Goal: Task Accomplishment & Management: Manage account settings

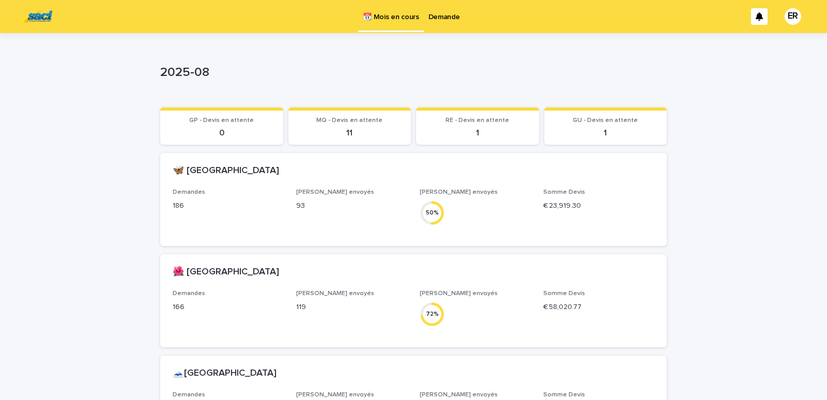
click at [438, 11] on p "Demande" at bounding box center [445, 11] width 32 height 22
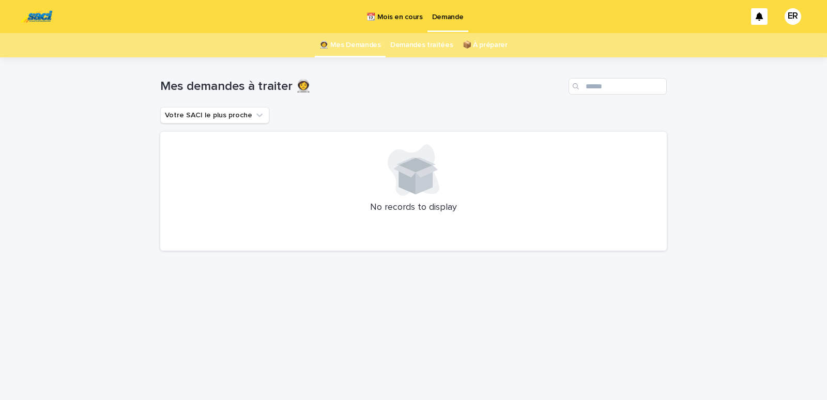
click at [403, 20] on p "📆 Mois en cours" at bounding box center [395, 11] width 56 height 22
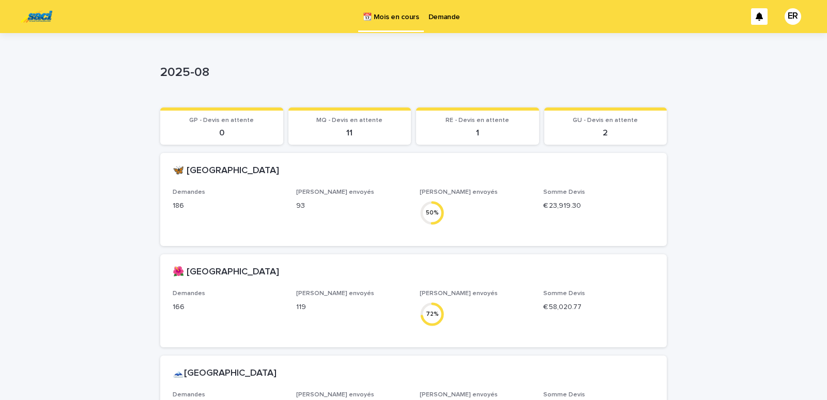
click at [444, 19] on p "Demande" at bounding box center [445, 11] width 32 height 22
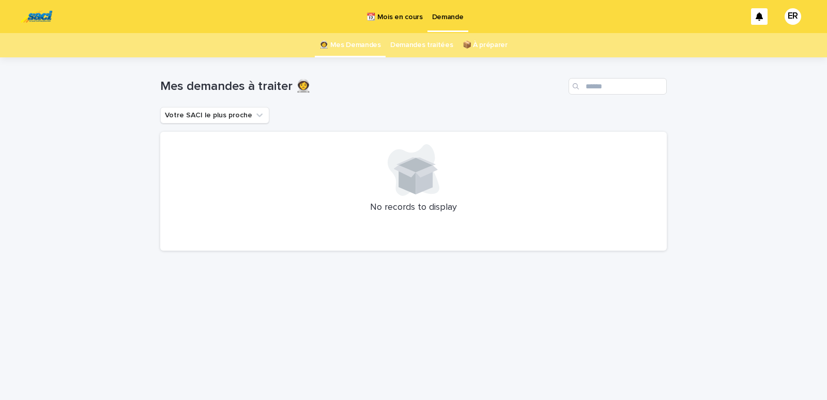
click at [398, 16] on p "📆 Mois en cours" at bounding box center [395, 11] width 56 height 22
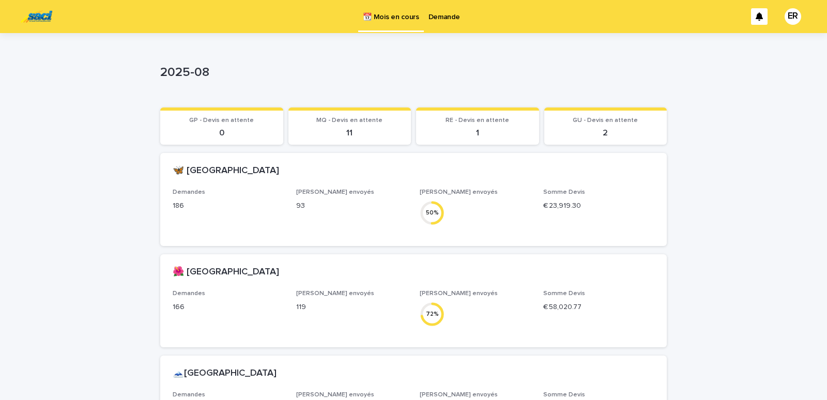
click at [447, 16] on p "Demande" at bounding box center [445, 11] width 32 height 22
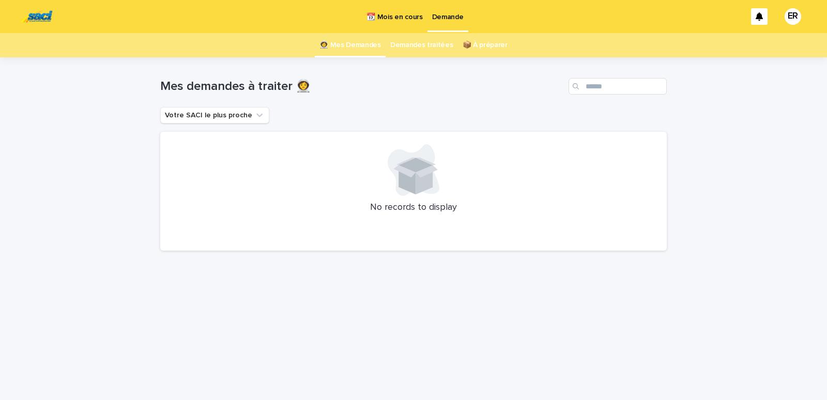
click at [421, 44] on link "Demandes traitées" at bounding box center [421, 45] width 63 height 24
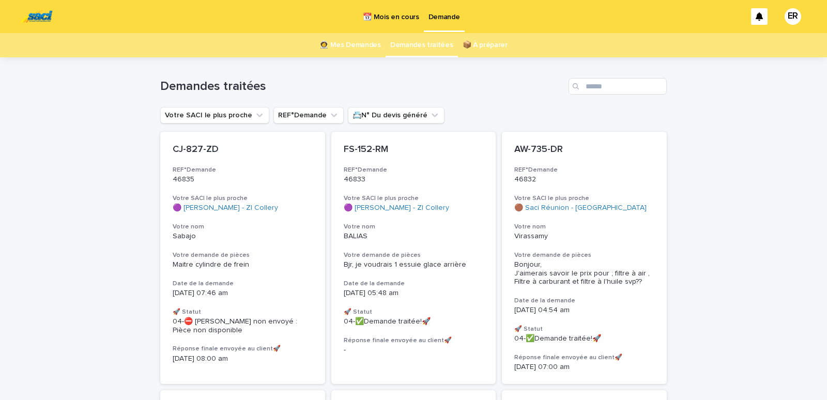
click at [362, 46] on link "👩‍🚀 Mes Demandes" at bounding box center [351, 45] width 62 height 24
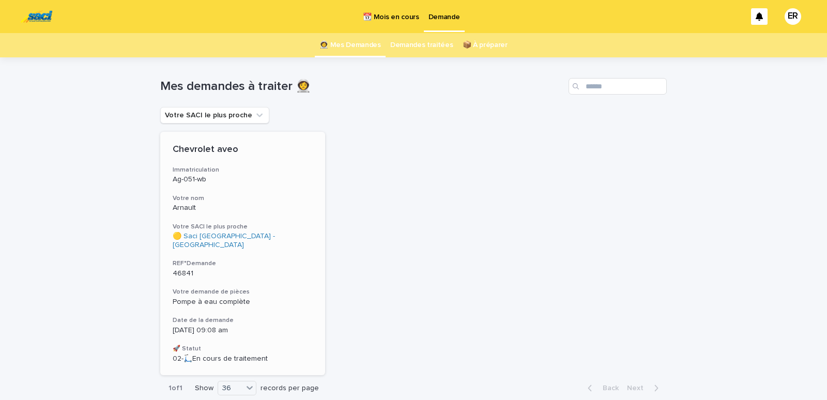
click at [226, 222] on div "Chevrolet aveo Immatriculation Ag-051-wb Votre nom Arnault Votre SACI le plus p…" at bounding box center [242, 254] width 165 height 244
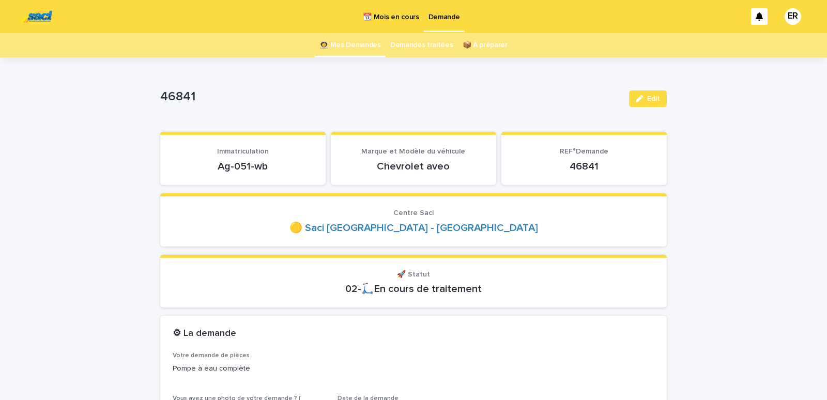
drag, startPoint x: 206, startPoint y: 170, endPoint x: 280, endPoint y: 164, distance: 73.6
click at [280, 164] on p "Ag-051-wb" at bounding box center [243, 166] width 141 height 12
copy p "Ag-051-wb"
click at [353, 43] on link "👩‍🚀 Mes Demandes" at bounding box center [351, 45] width 62 height 24
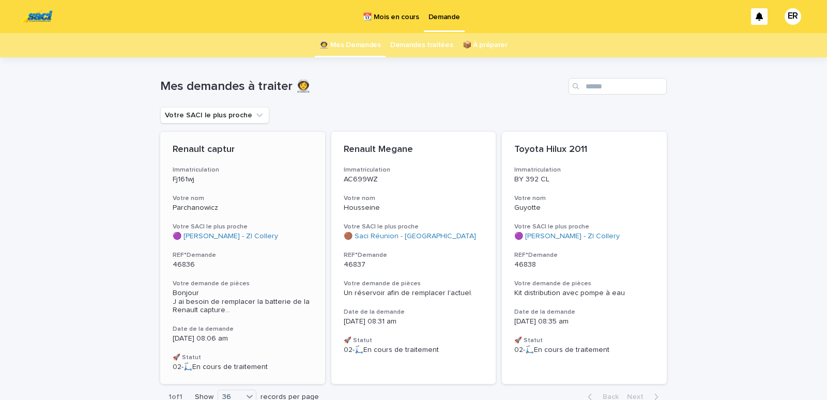
click at [221, 183] on p "Fj161wj" at bounding box center [243, 179] width 140 height 9
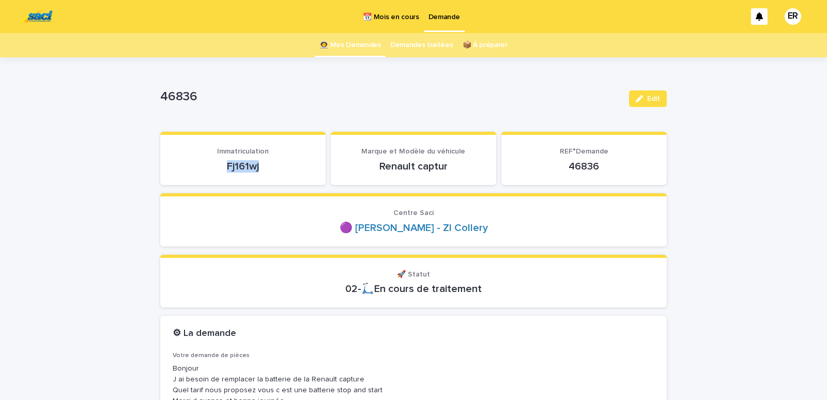
drag, startPoint x: 239, startPoint y: 167, endPoint x: 278, endPoint y: 168, distance: 39.3
click at [278, 168] on p "Fj161wj" at bounding box center [243, 166] width 141 height 12
copy p "Fj161wj"
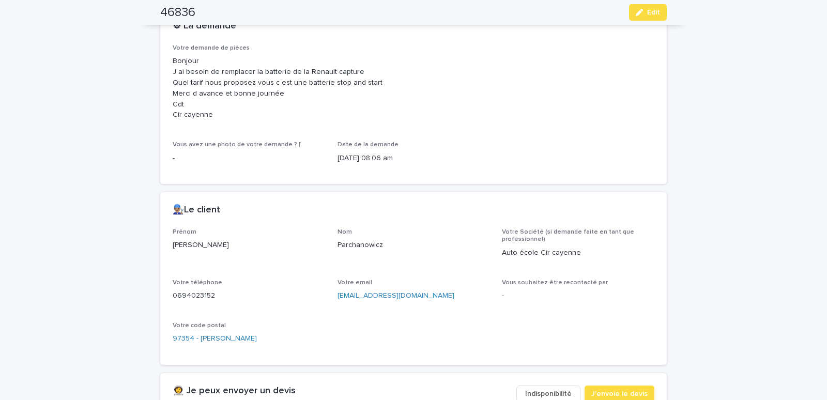
scroll to position [483, 0]
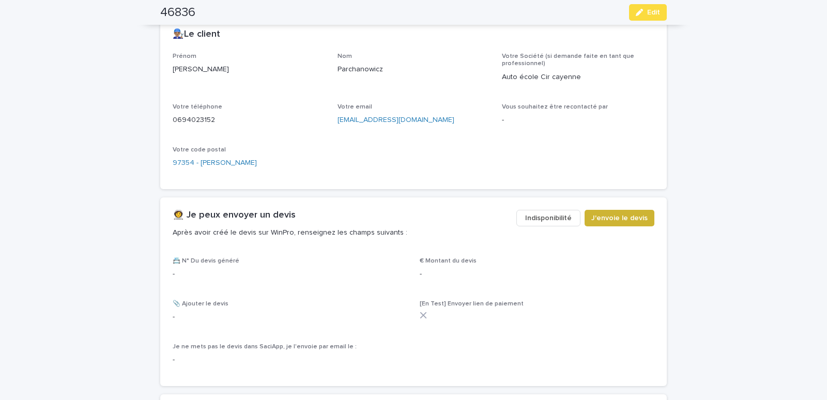
click at [604, 219] on span "J'envoie le devis" at bounding box center [620, 218] width 56 height 10
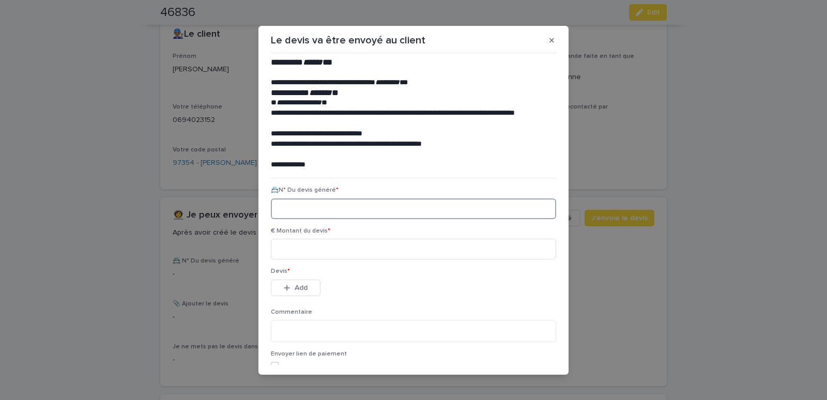
click at [298, 207] on input at bounding box center [413, 209] width 285 height 21
paste input "********"
type input "********"
click at [304, 245] on input at bounding box center [413, 249] width 285 height 21
type input "******"
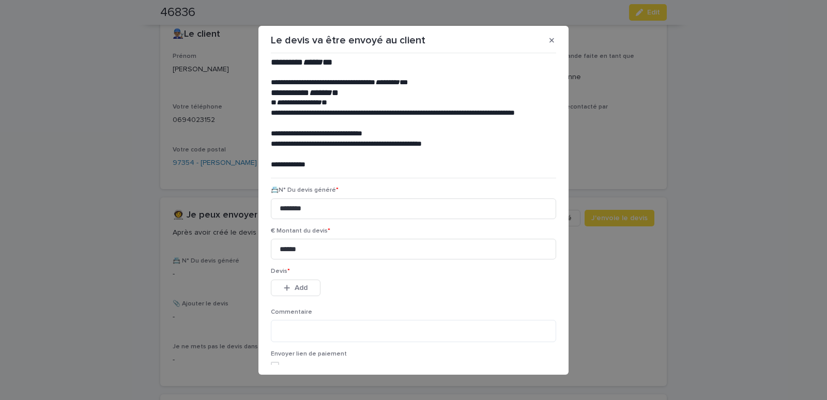
drag, startPoint x: 302, startPoint y: 279, endPoint x: 299, endPoint y: 283, distance: 5.3
click at [302, 279] on div "Devis * This file cannot be opened Download File Add" at bounding box center [413, 288] width 285 height 40
click at [298, 287] on span "Add" at bounding box center [301, 287] width 13 height 7
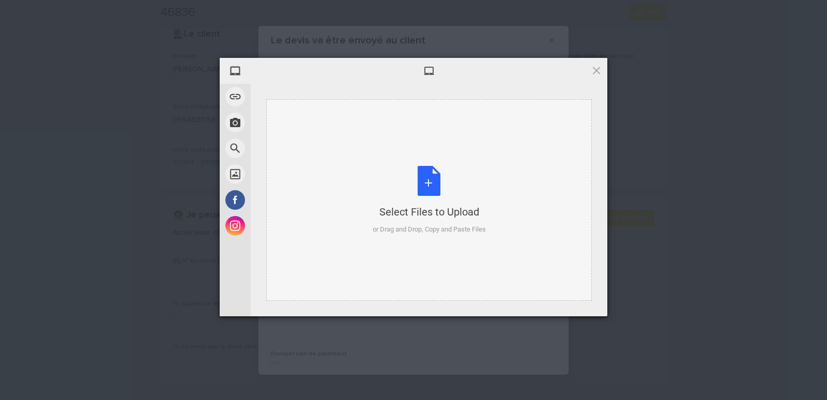
click at [326, 129] on div "Select Files to Upload or Drag and Drop, Copy and Paste Files" at bounding box center [429, 200] width 326 height 202
click at [337, 132] on div "Select Files to Upload or Drag and Drop, Copy and Paste Files" at bounding box center [429, 200] width 326 height 202
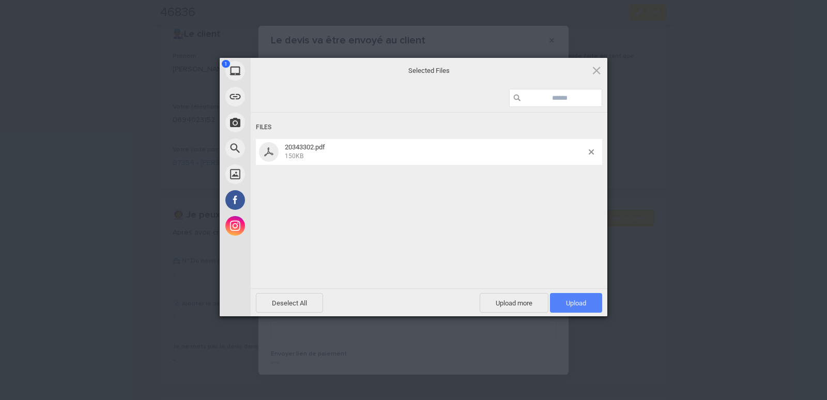
drag, startPoint x: 585, startPoint y: 300, endPoint x: 567, endPoint y: 300, distance: 18.1
click at [585, 300] on span "Upload 1" at bounding box center [576, 303] width 20 height 8
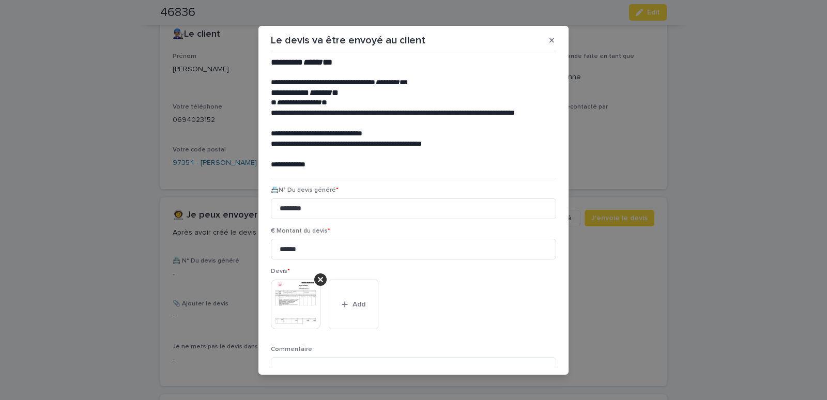
scroll to position [84, 0]
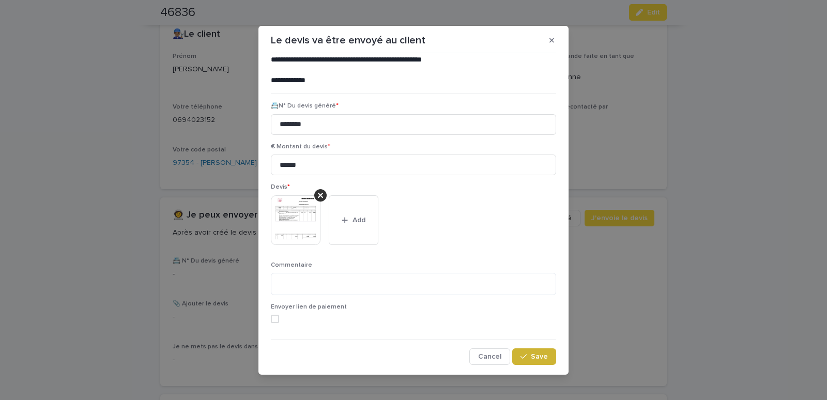
click at [535, 356] on span "Save" at bounding box center [539, 356] width 17 height 7
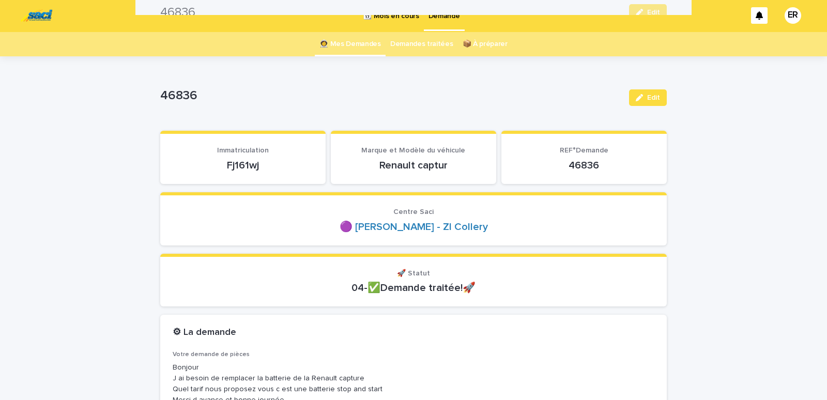
scroll to position [0, 0]
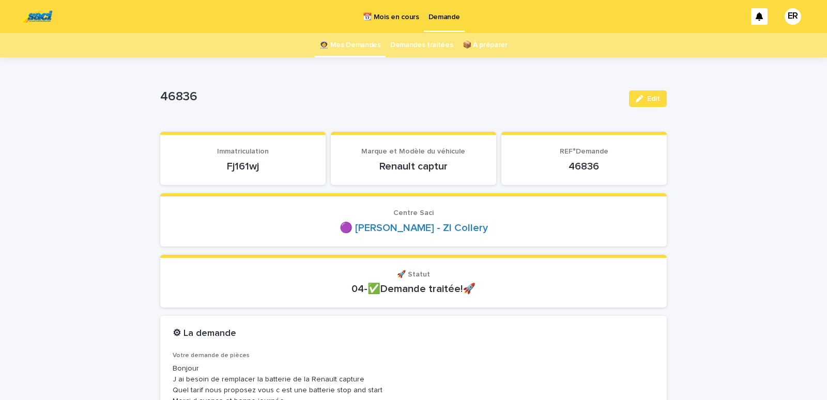
click at [345, 46] on link "👩‍🚀 Mes Demandes" at bounding box center [351, 45] width 62 height 24
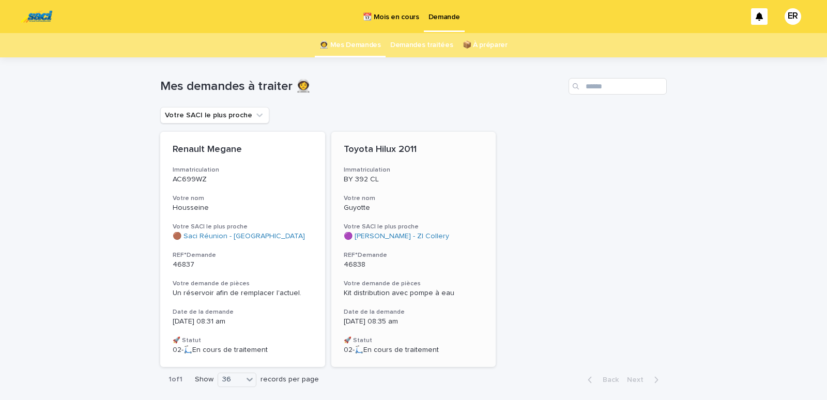
click at [389, 187] on div "Toyota Hilux 2011 Immatriculation BY 392 CL Votre nom Guyotte Votre SACI le plu…" at bounding box center [413, 249] width 165 height 235
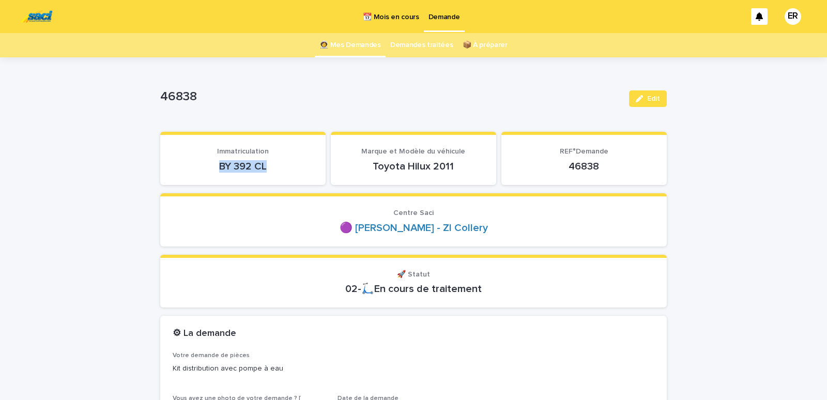
drag, startPoint x: 201, startPoint y: 173, endPoint x: 287, endPoint y: 170, distance: 86.4
click at [287, 170] on section "Immatriculation BY 392 CL" at bounding box center [242, 158] width 165 height 53
copy p "BY 392 CL"
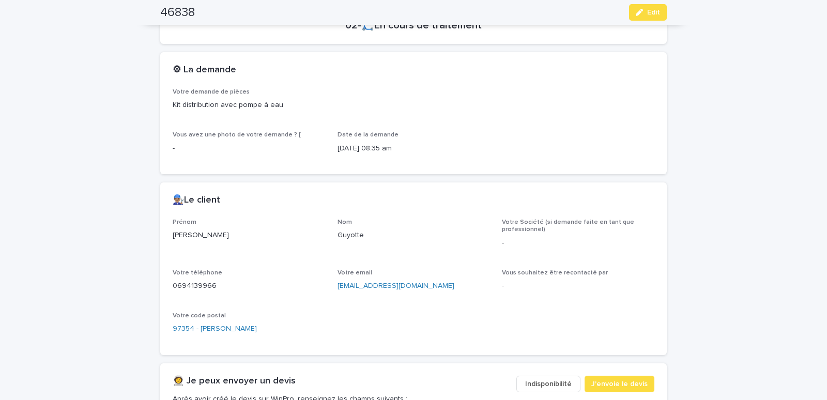
scroll to position [483, 0]
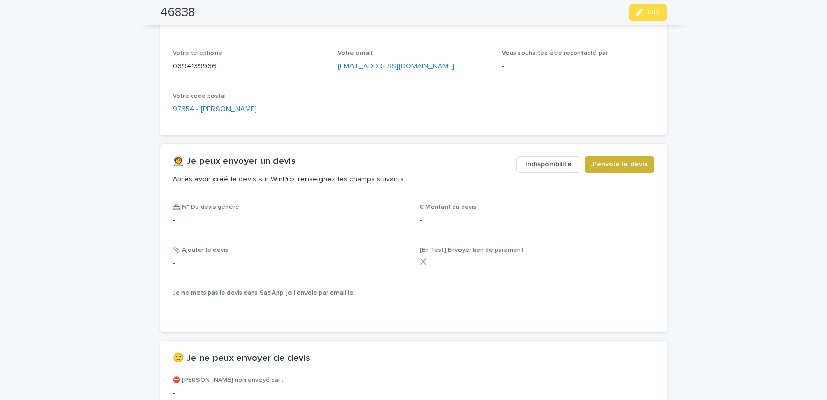
click at [595, 163] on span "J'envoie le devis" at bounding box center [620, 164] width 56 height 10
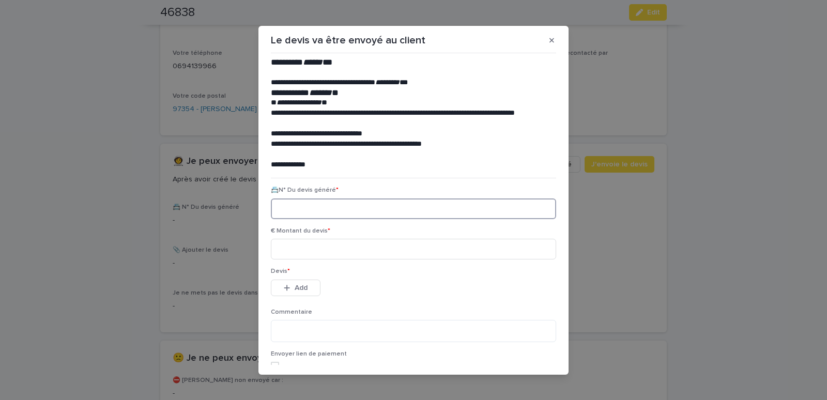
click at [303, 211] on input at bounding box center [413, 209] width 285 height 21
paste input "********"
type input "********"
click at [312, 249] on input at bounding box center [413, 249] width 285 height 21
type input "******"
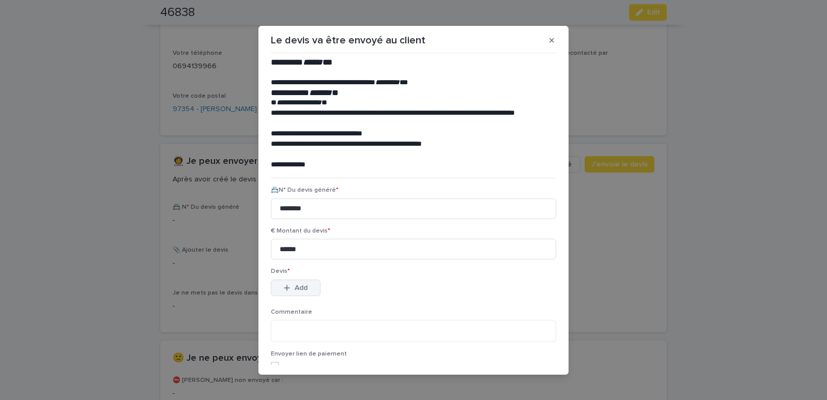
click at [302, 286] on span "Add" at bounding box center [301, 287] width 13 height 7
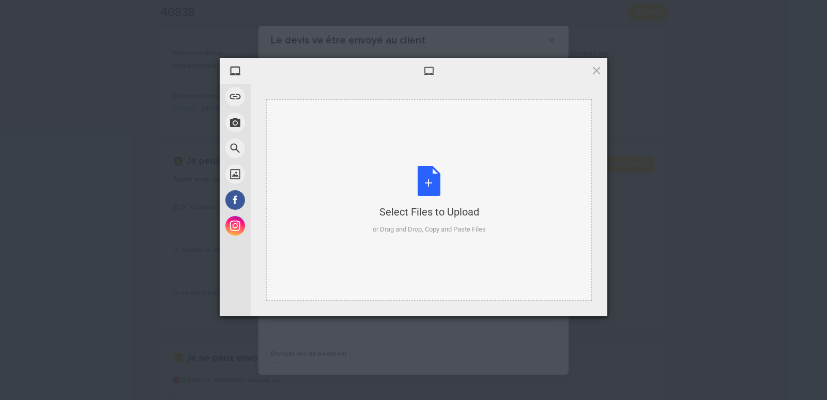
click at [320, 126] on div "Select Files to Upload or Drag and Drop, Copy and Paste Files" at bounding box center [429, 200] width 326 height 202
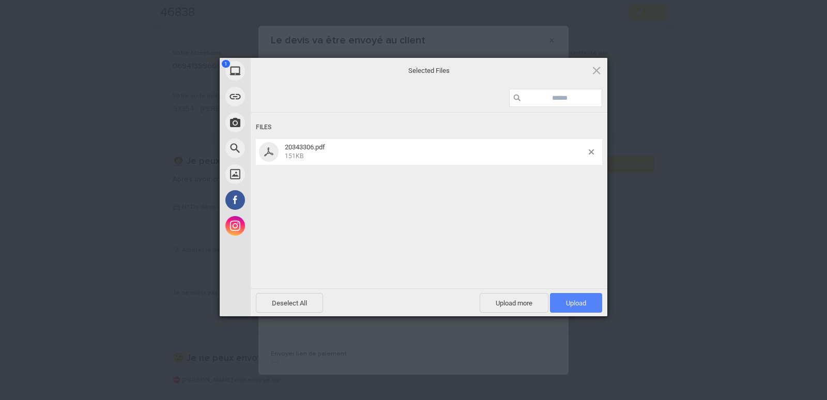
click at [570, 300] on span "Upload 1" at bounding box center [576, 303] width 20 height 8
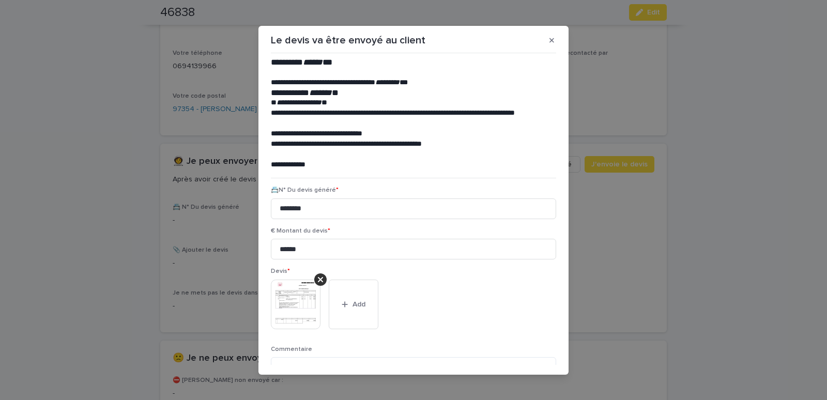
scroll to position [84, 0]
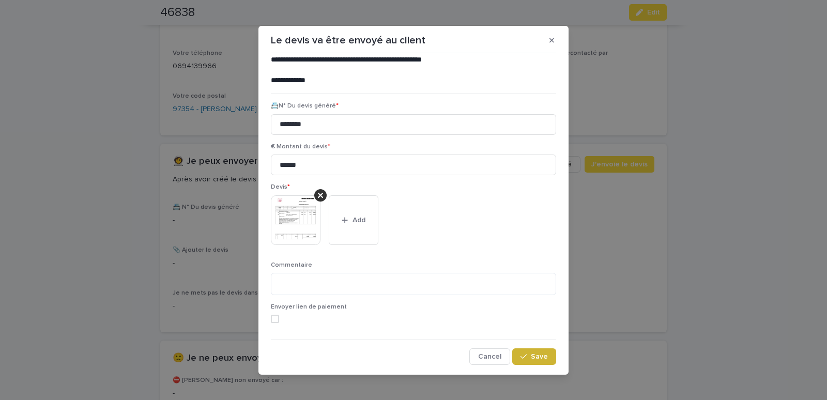
click at [534, 356] on span "Save" at bounding box center [539, 356] width 17 height 7
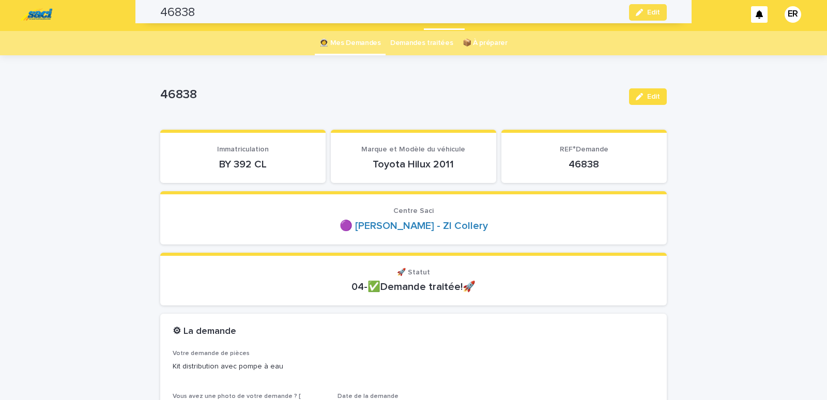
scroll to position [0, 0]
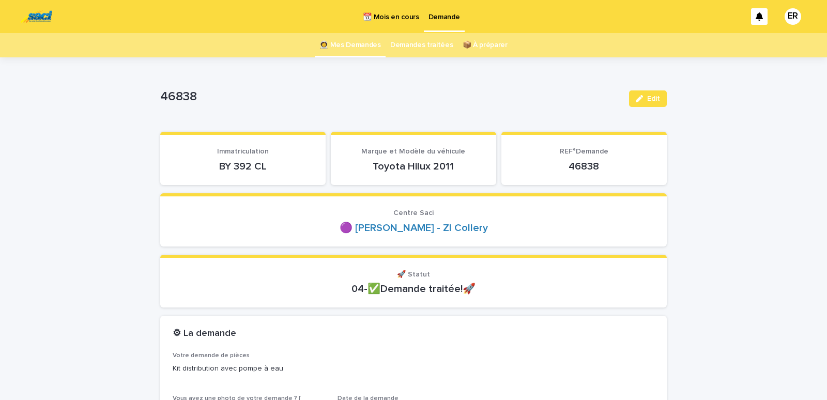
click at [352, 42] on link "👩‍🚀 Mes Demandes" at bounding box center [351, 45] width 62 height 24
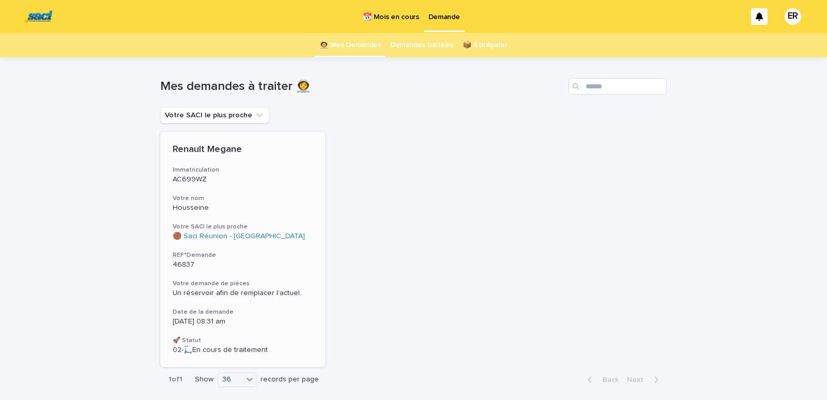
click at [233, 190] on div "Renault Megane Immatriculation AC699WZ Votre nom Housseine Votre SACI le plus p…" at bounding box center [242, 249] width 165 height 235
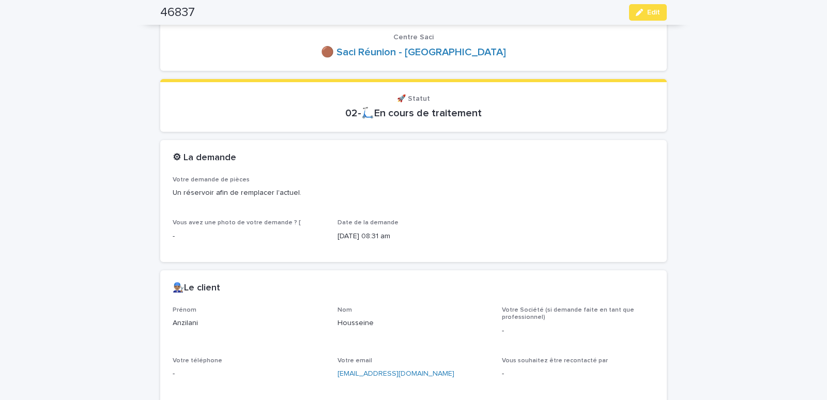
scroll to position [396, 0]
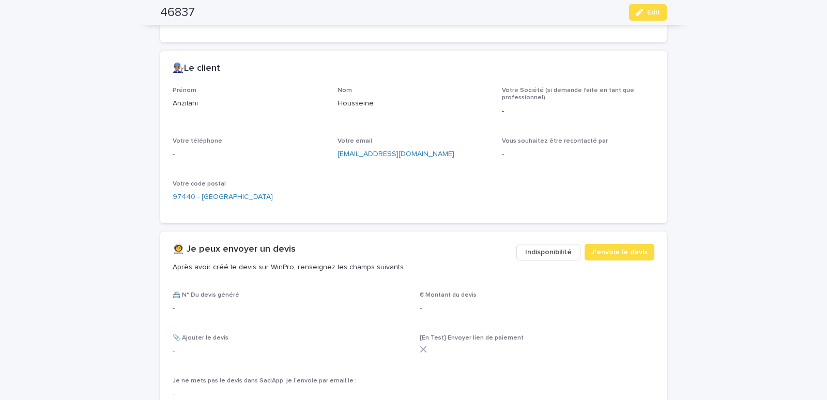
click at [541, 257] on span "Indisponibilité" at bounding box center [548, 252] width 47 height 10
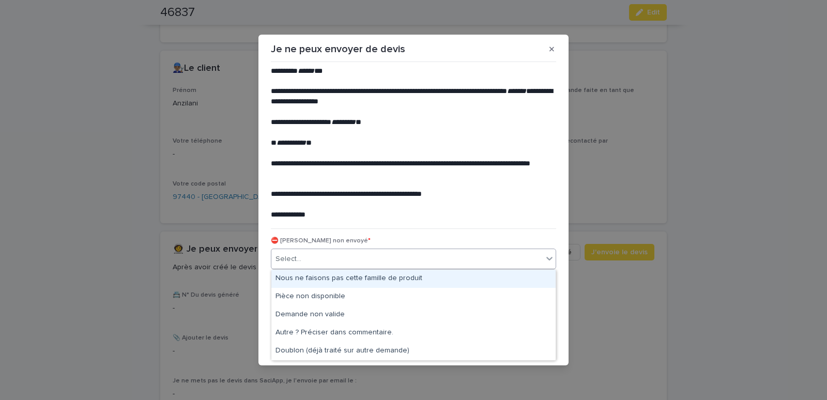
click at [426, 262] on div "Select..." at bounding box center [406, 259] width 271 height 17
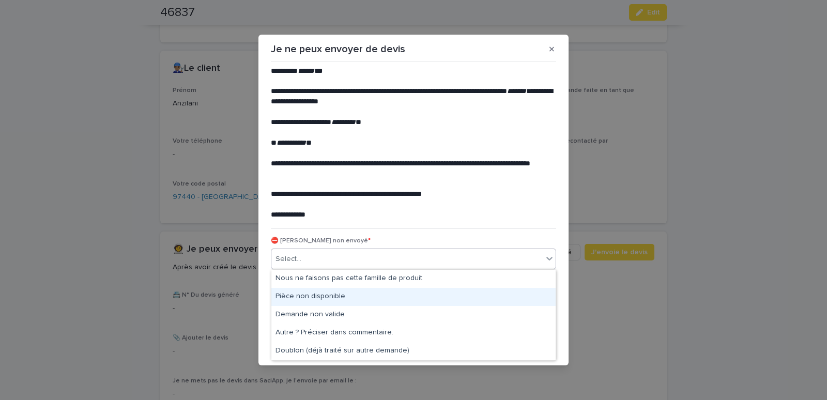
click at [293, 297] on div "Pièce non disponible" at bounding box center [413, 297] width 284 height 18
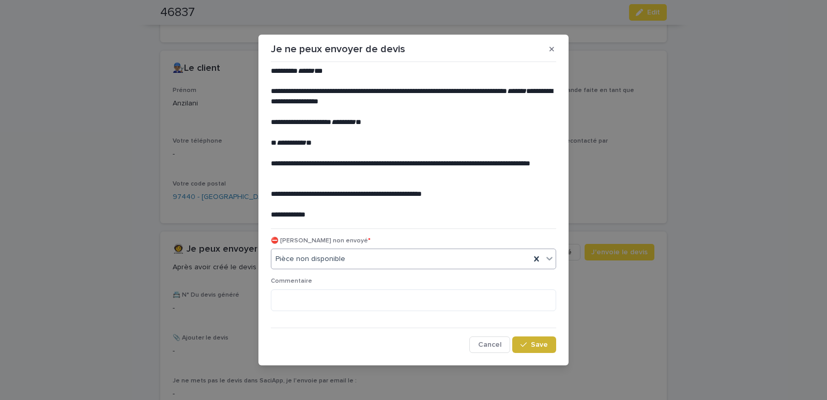
click at [527, 342] on icon "button" at bounding box center [524, 344] width 6 height 7
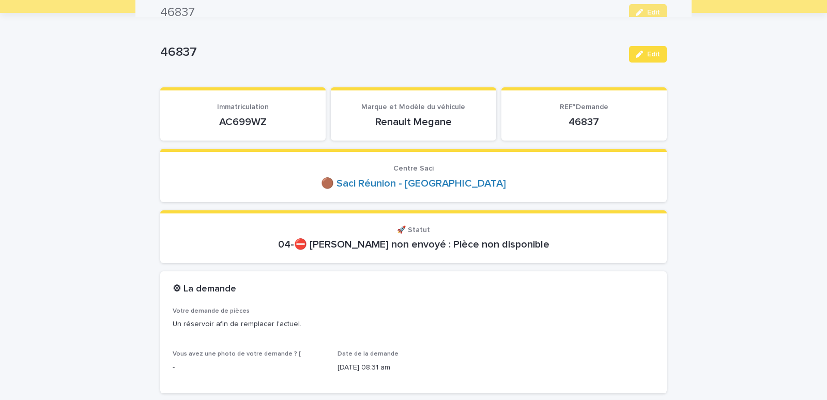
scroll to position [0, 0]
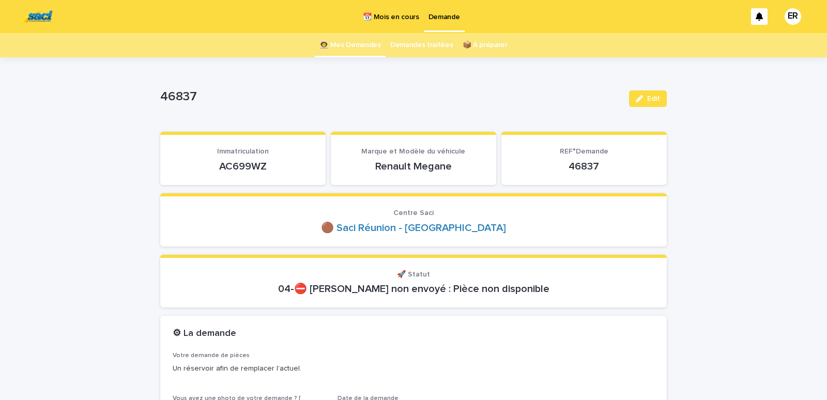
click at [353, 43] on link "👩‍🚀 Mes Demandes" at bounding box center [351, 45] width 62 height 24
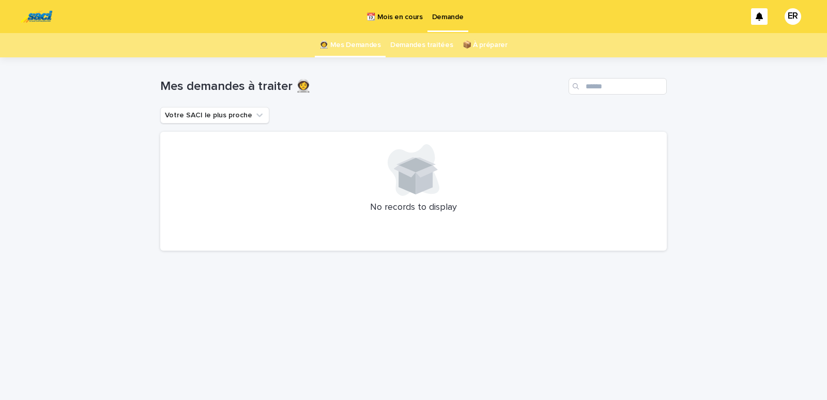
click at [397, 20] on p "📆 Mois en cours" at bounding box center [395, 11] width 56 height 22
